Goal: Find specific page/section: Find specific page/section

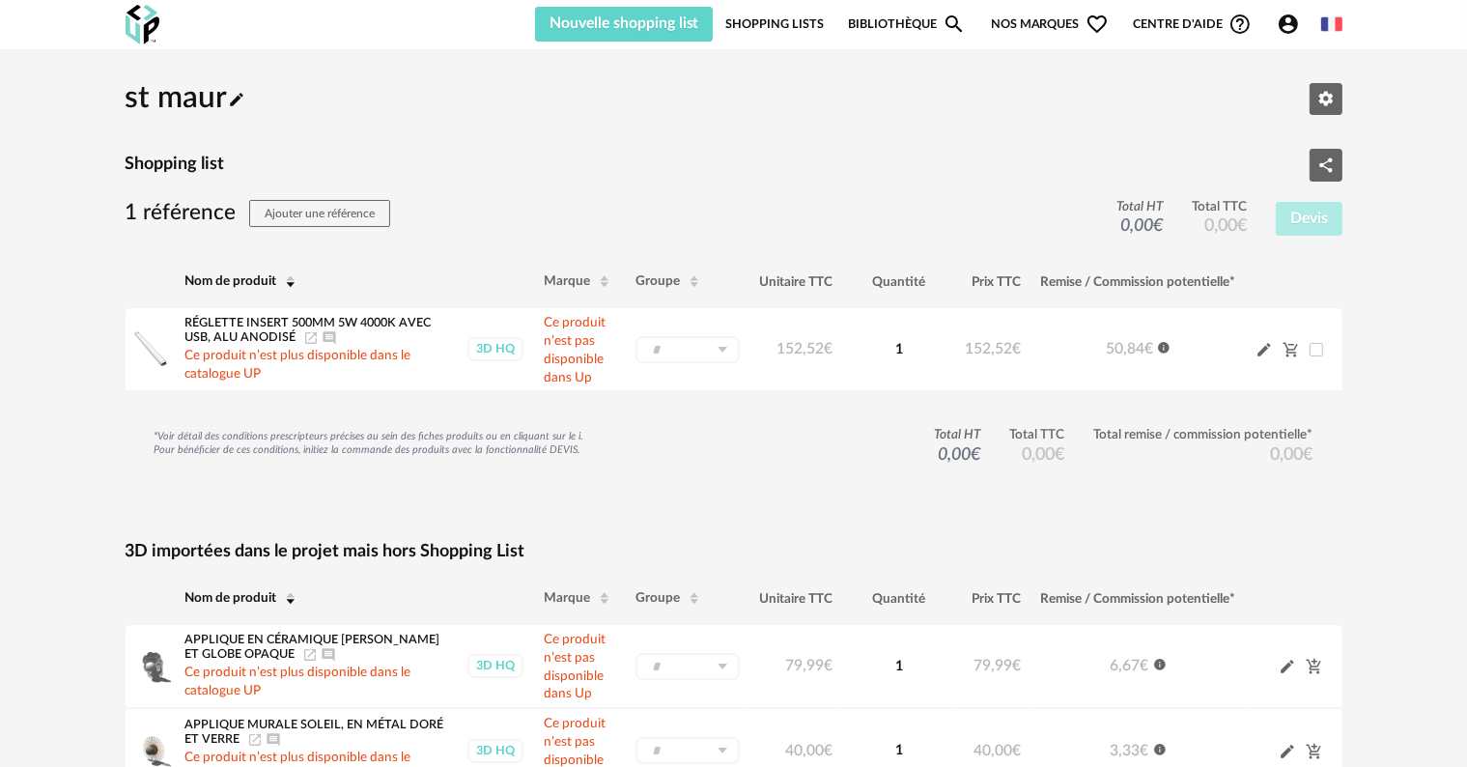
click at [788, 16] on link "Shopping Lists" at bounding box center [774, 24] width 99 height 35
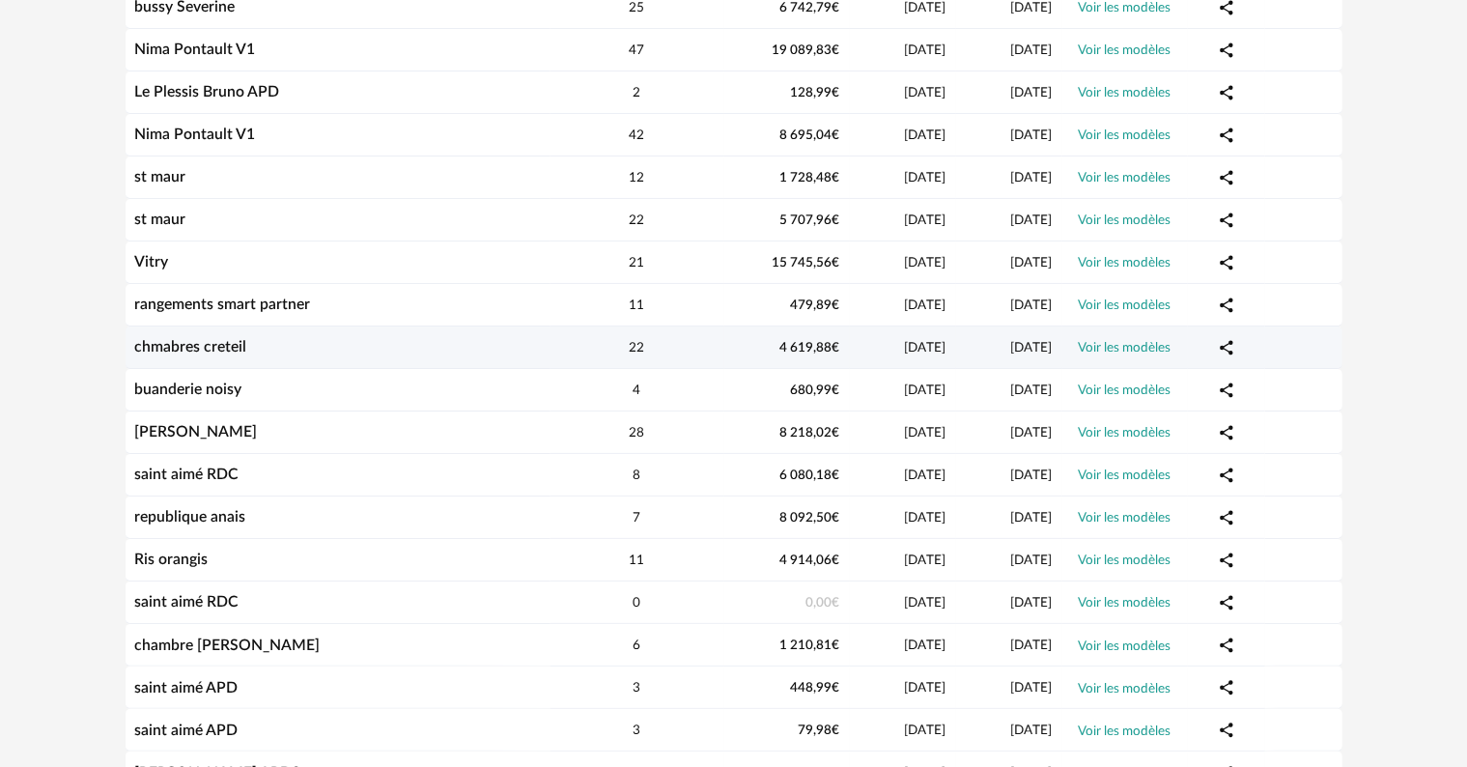
scroll to position [322, 0]
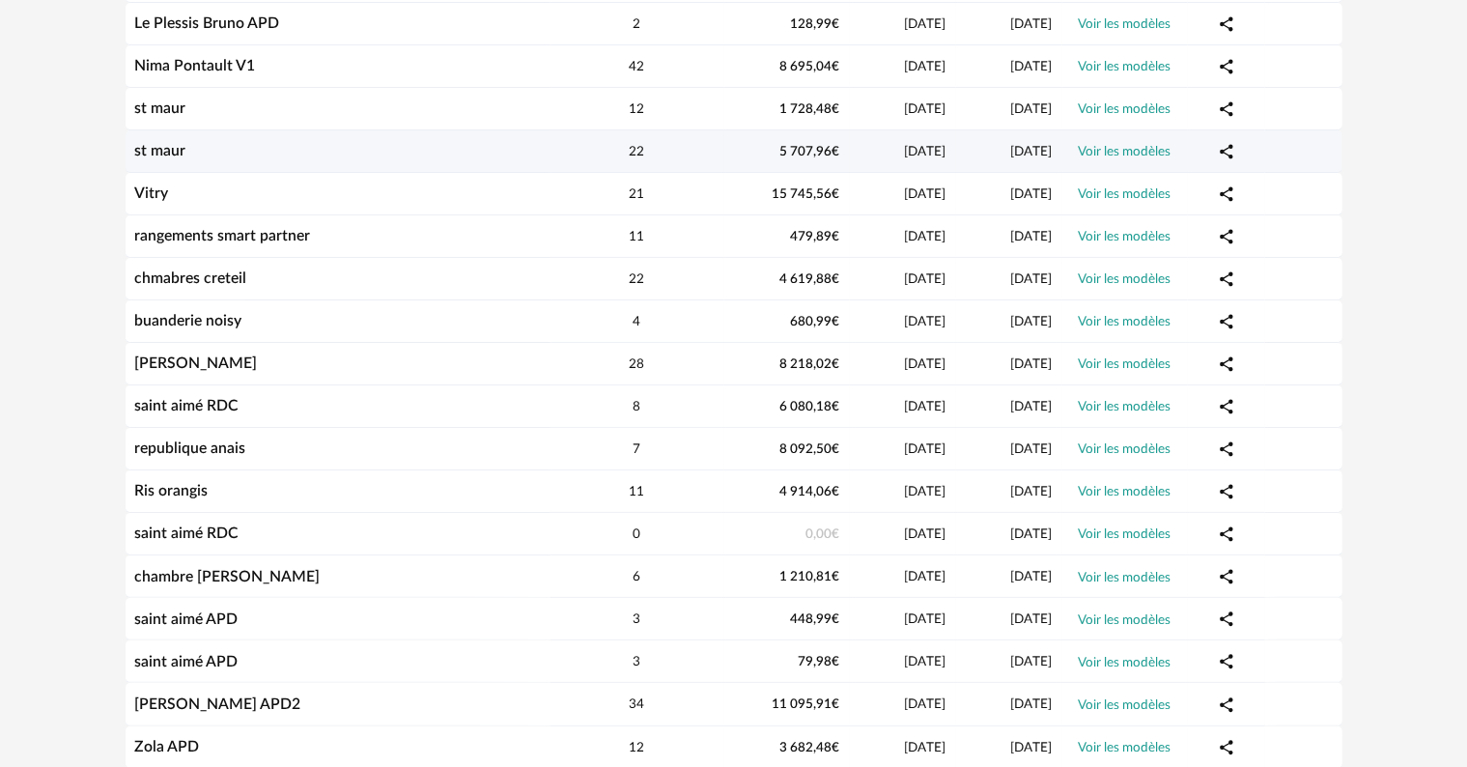
click at [220, 149] on div "st maur" at bounding box center [338, 151] width 425 height 18
click at [219, 155] on div "st maur" at bounding box center [338, 151] width 425 height 18
click at [154, 149] on link "st maur" at bounding box center [160, 150] width 51 height 15
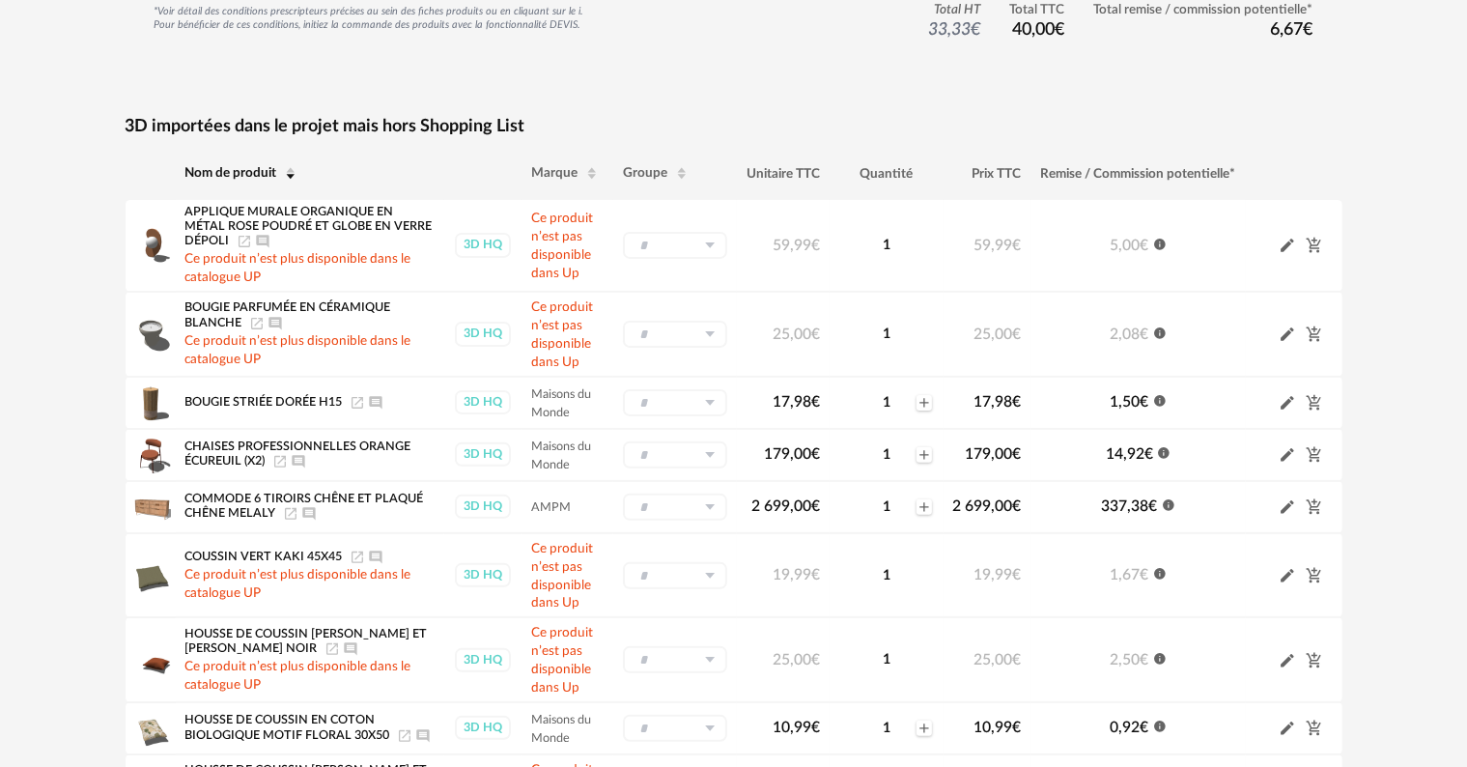
scroll to position [483, 0]
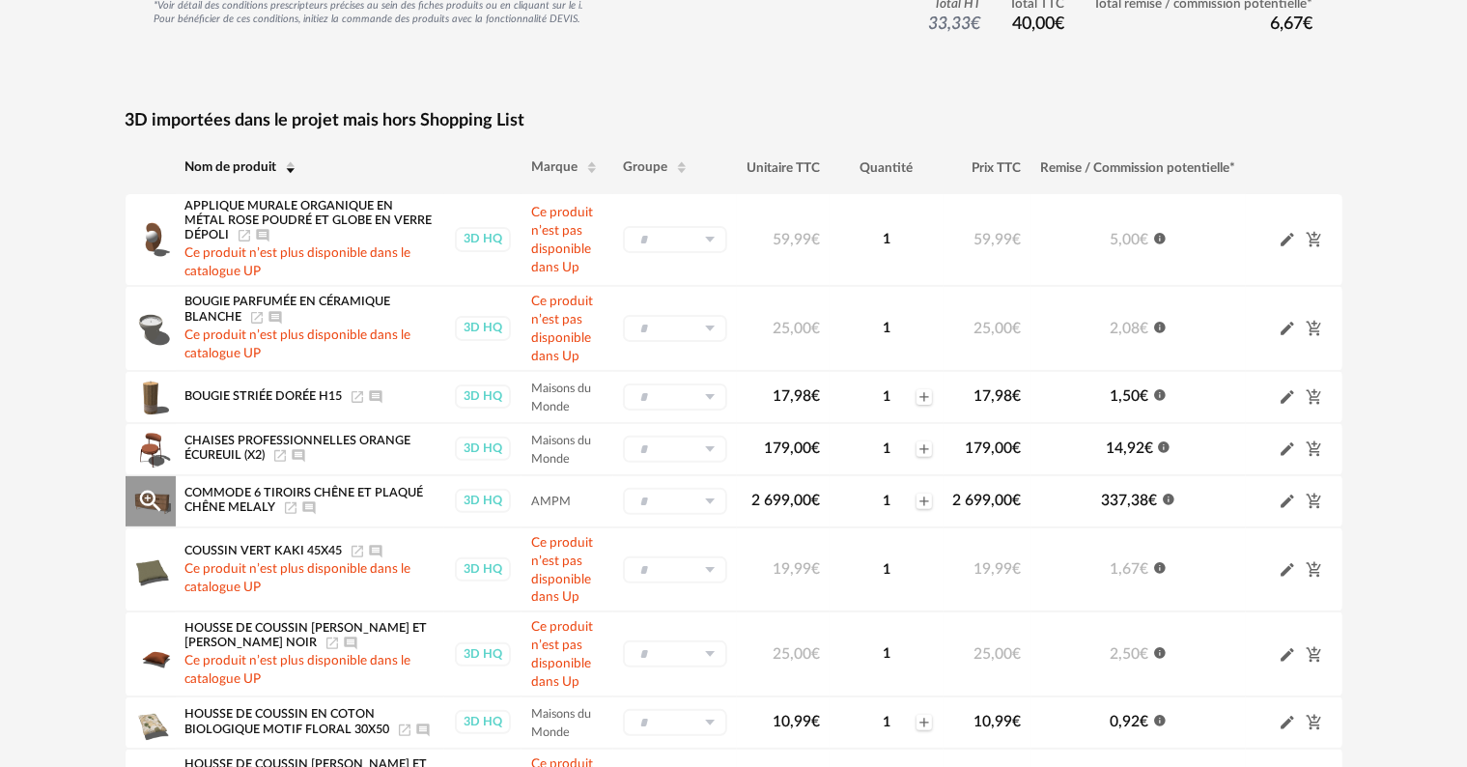
click at [144, 497] on icon "Magnify Plus Outline icon" at bounding box center [150, 501] width 29 height 29
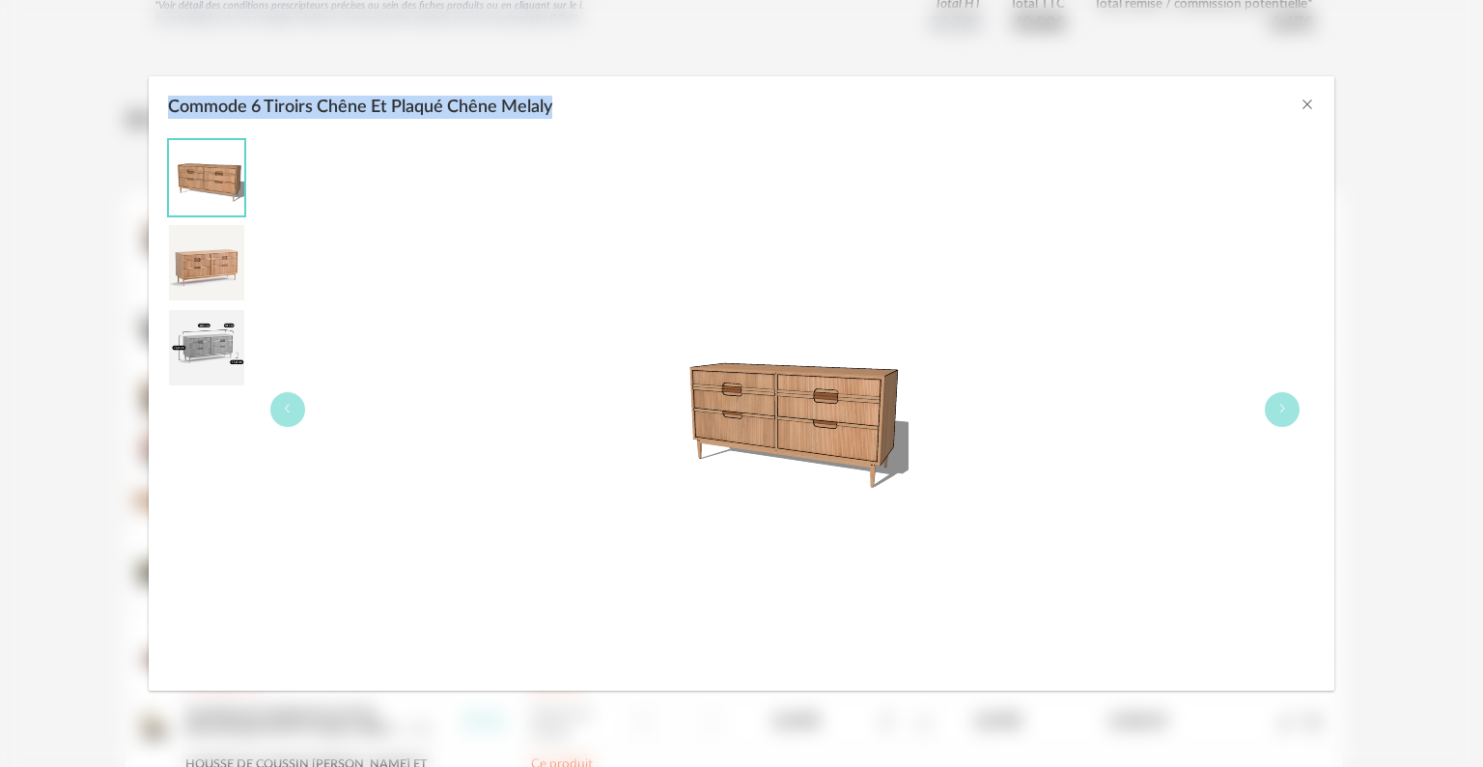
drag, startPoint x: 169, startPoint y: 105, endPoint x: 574, endPoint y: 108, distance: 404.7
click at [574, 108] on div "Commode 6 Tiroirs Chêne Et Plaqué Chêne Melaly" at bounding box center [742, 102] width 1187 height 52
copy span "Commode 6 Tiroirs Chêne Et Plaqué Chêne Melaly"
click at [1307, 99] on icon "Close" at bounding box center [1307, 104] width 15 height 15
